Goal: Navigation & Orientation: Find specific page/section

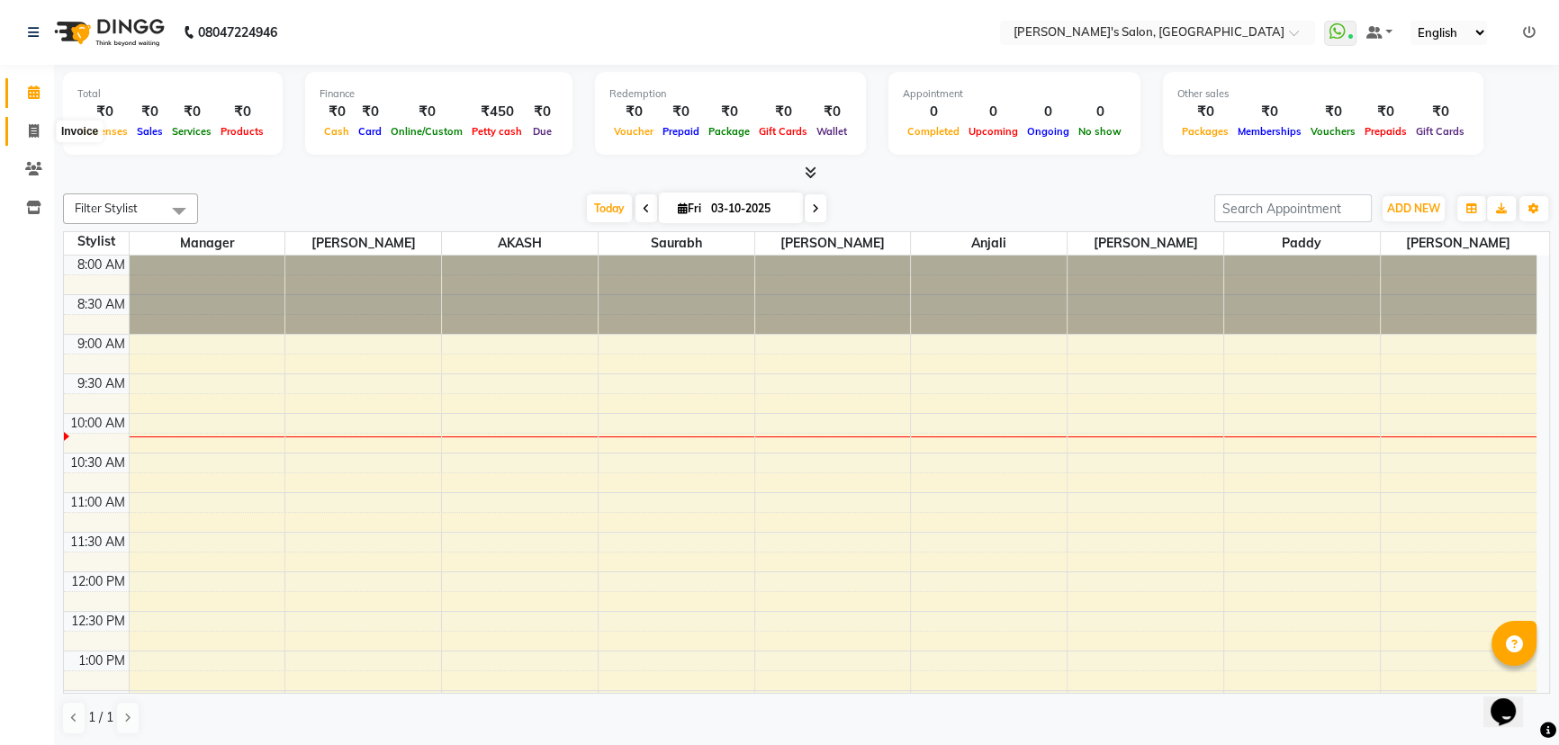
click at [35, 124] on icon at bounding box center [34, 130] width 10 height 13
select select "7366"
select select "service"
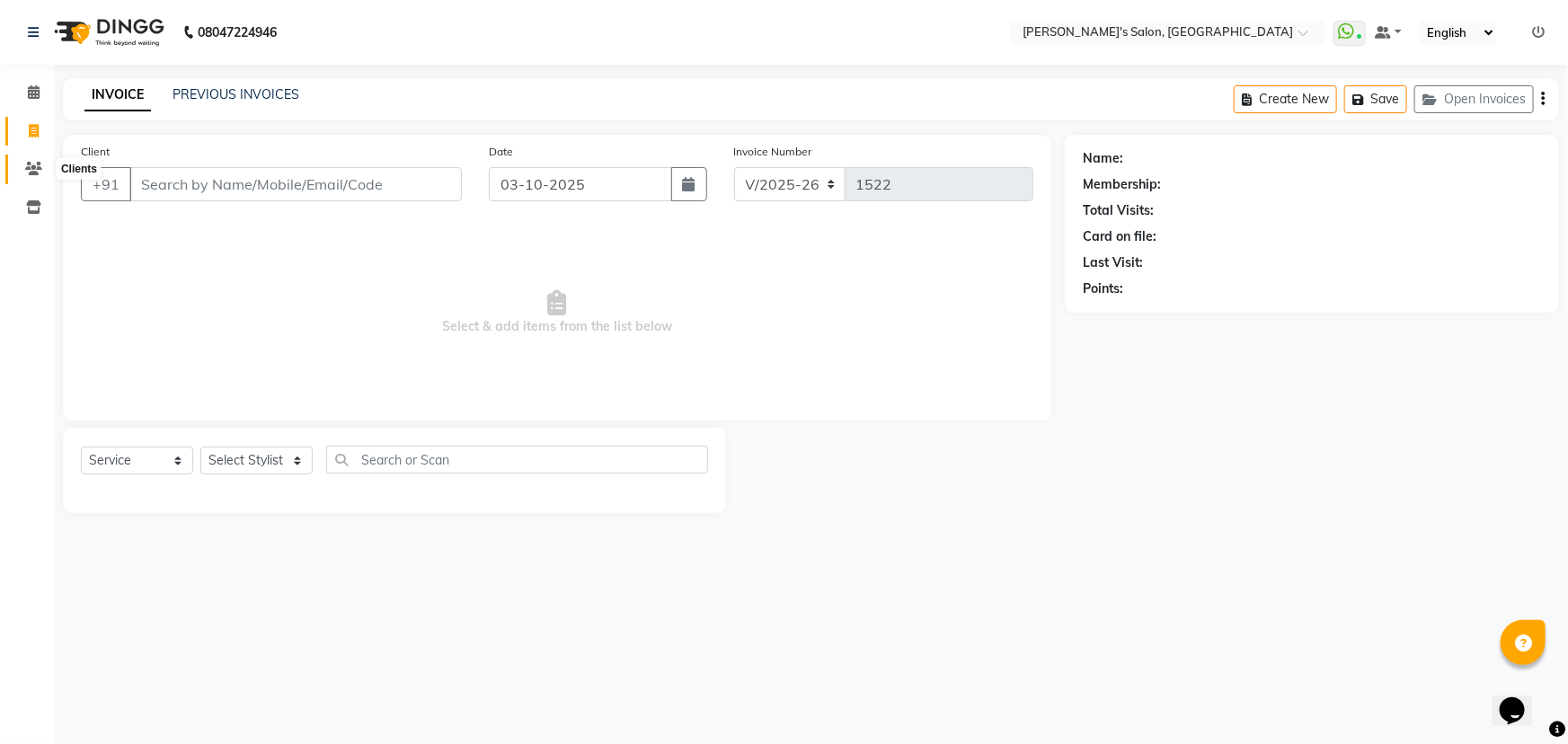
click at [25, 164] on icon at bounding box center [33, 168] width 17 height 13
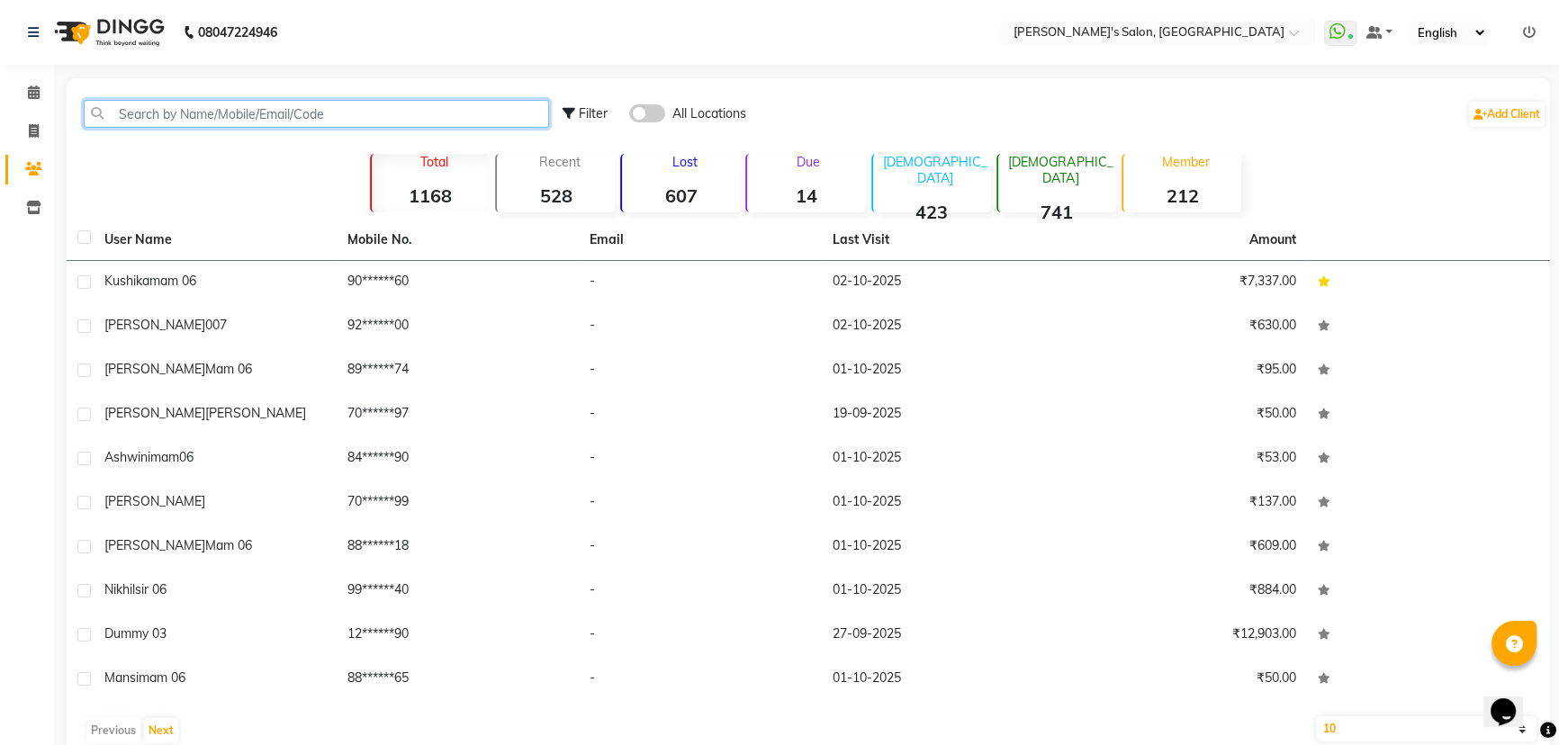
click at [197, 111] on input "text" at bounding box center [316, 114] width 465 height 28
click at [234, 172] on div "Filter All Locations Add Client Total 1168 Recent 528 Lost 607 Due 14 [DEMOGRAP…" at bounding box center [808, 415] width 1483 height 674
click at [22, 92] on span at bounding box center [33, 93] width 31 height 21
